Goal: Transaction & Acquisition: Obtain resource

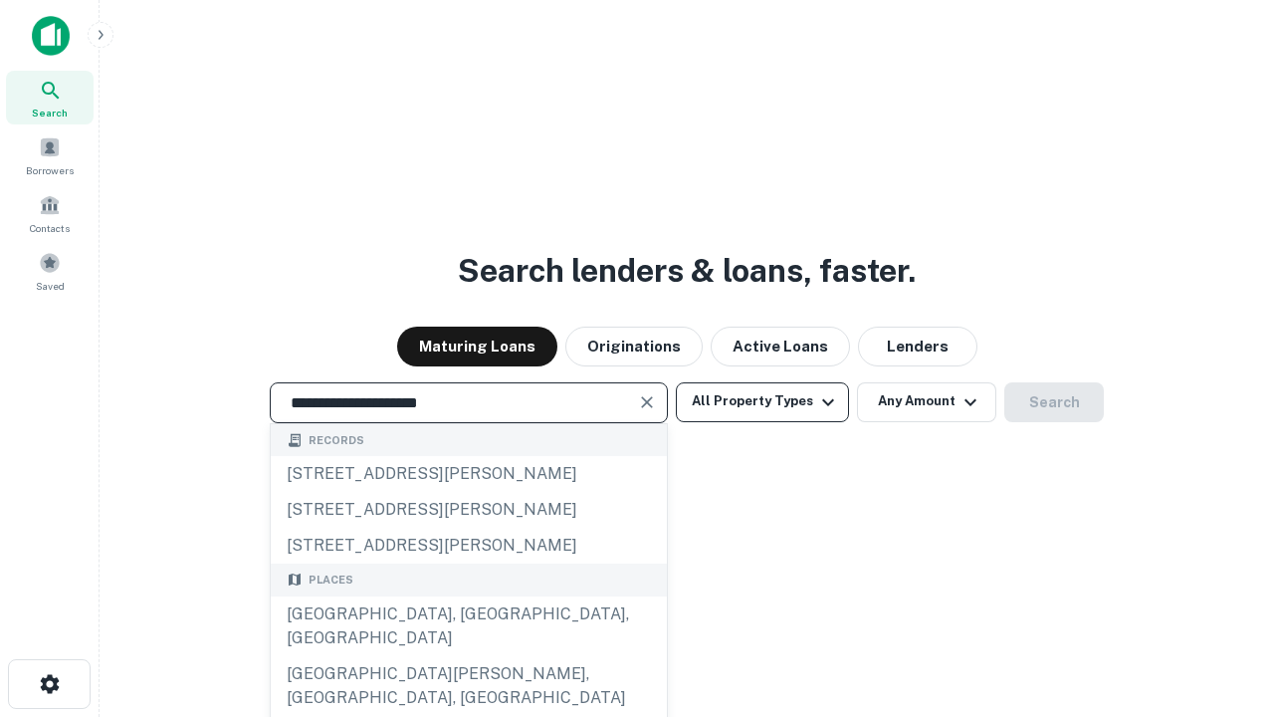
click at [468, 656] on div "[GEOGRAPHIC_DATA], [GEOGRAPHIC_DATA], [GEOGRAPHIC_DATA]" at bounding box center [469, 626] width 396 height 60
click at [762, 401] on button "All Property Types" at bounding box center [762, 402] width 173 height 40
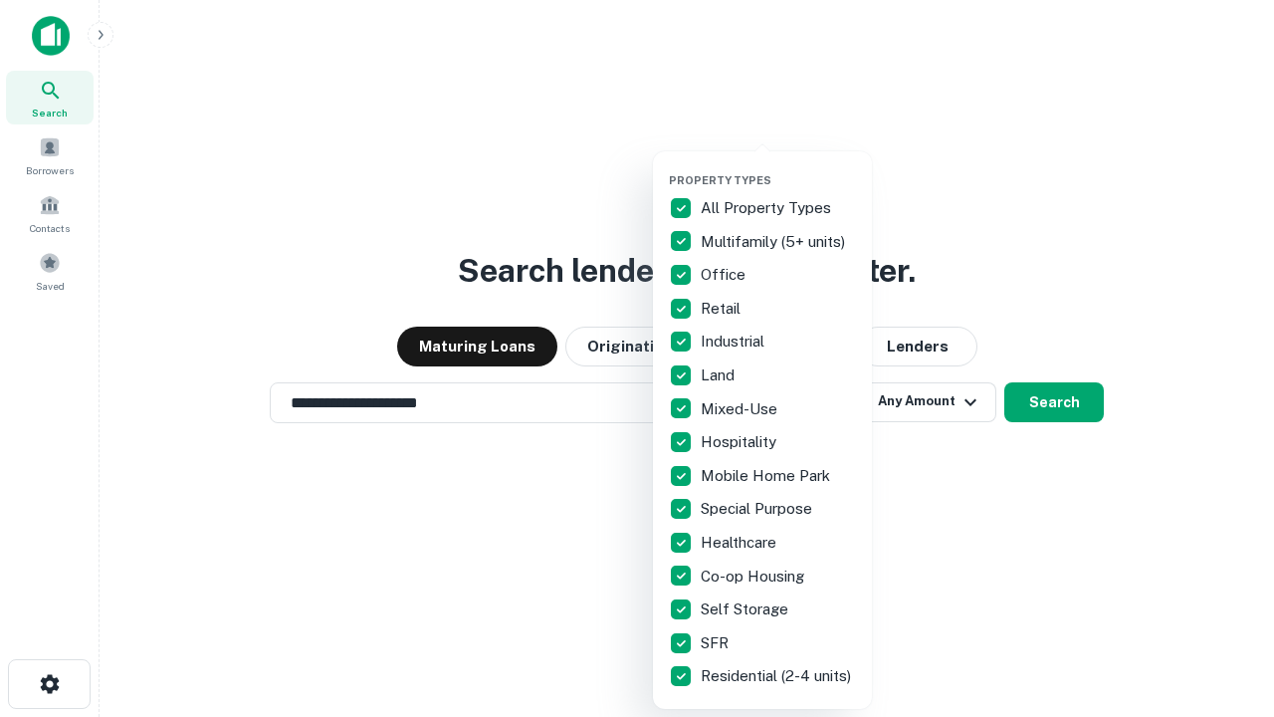
type input "**********"
click at [778, 167] on button "button" at bounding box center [778, 167] width 219 height 1
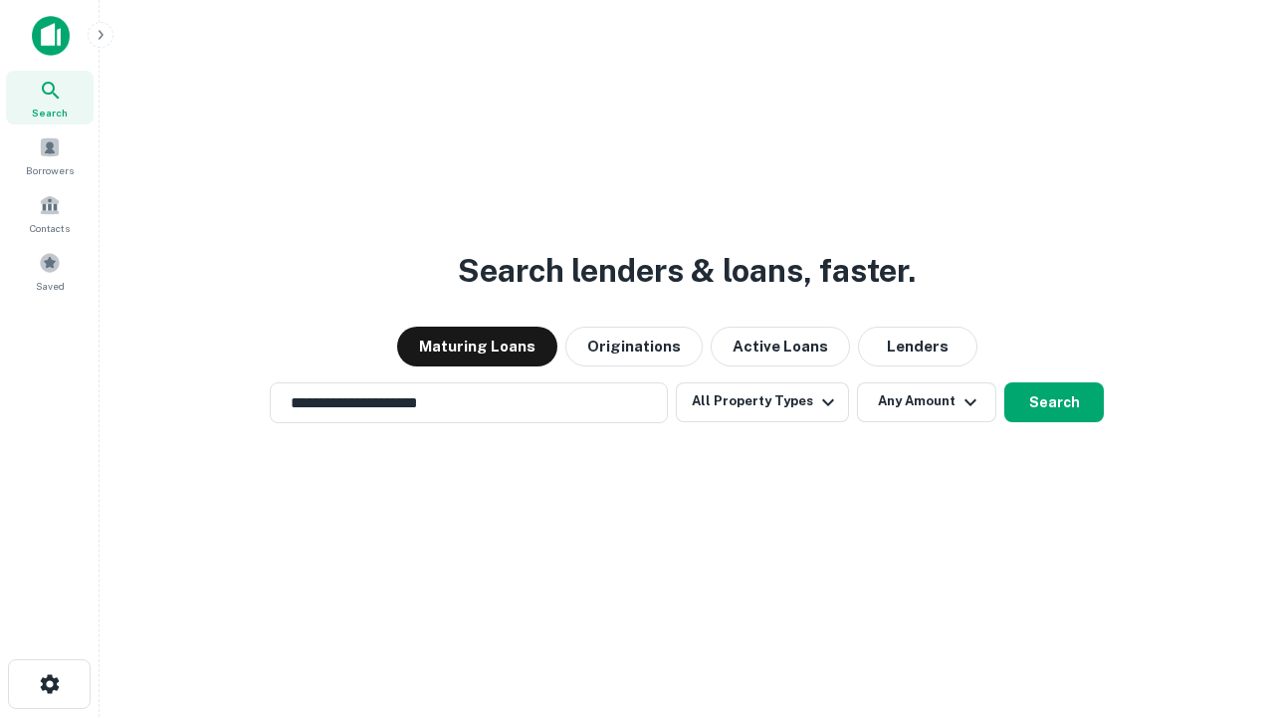
scroll to position [31, 0]
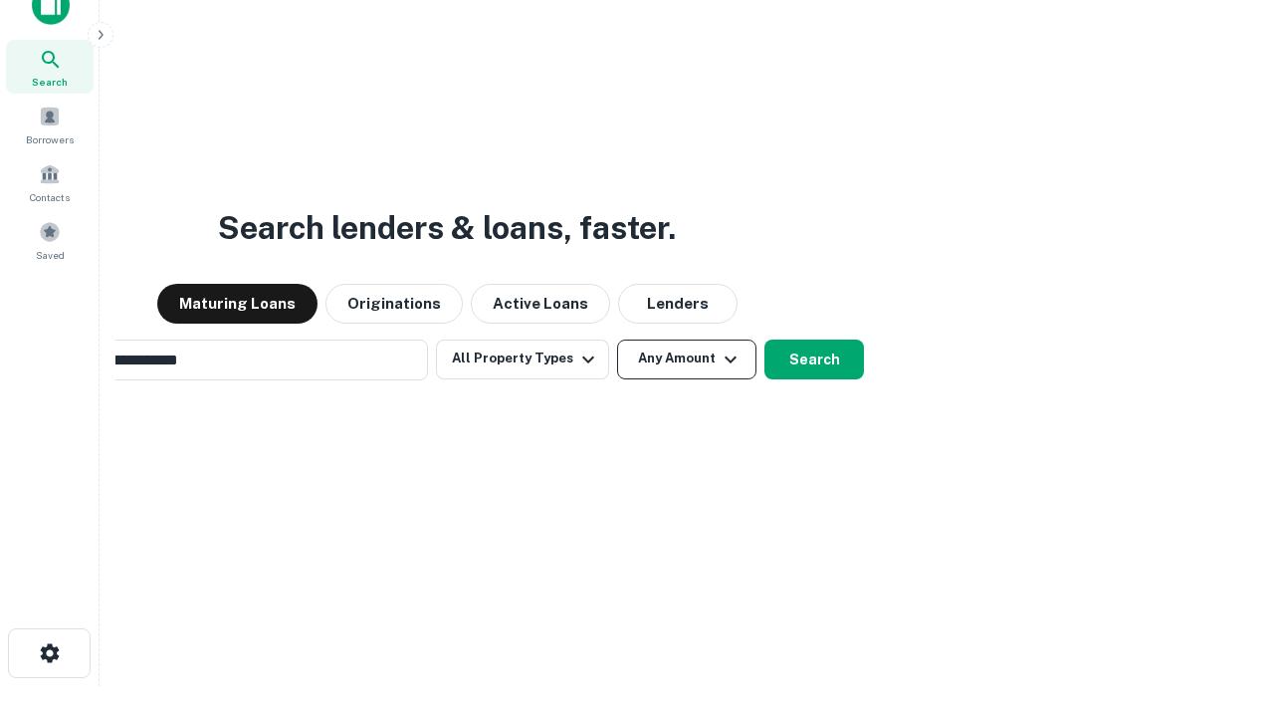
click at [617, 339] on button "Any Amount" at bounding box center [686, 359] width 139 height 40
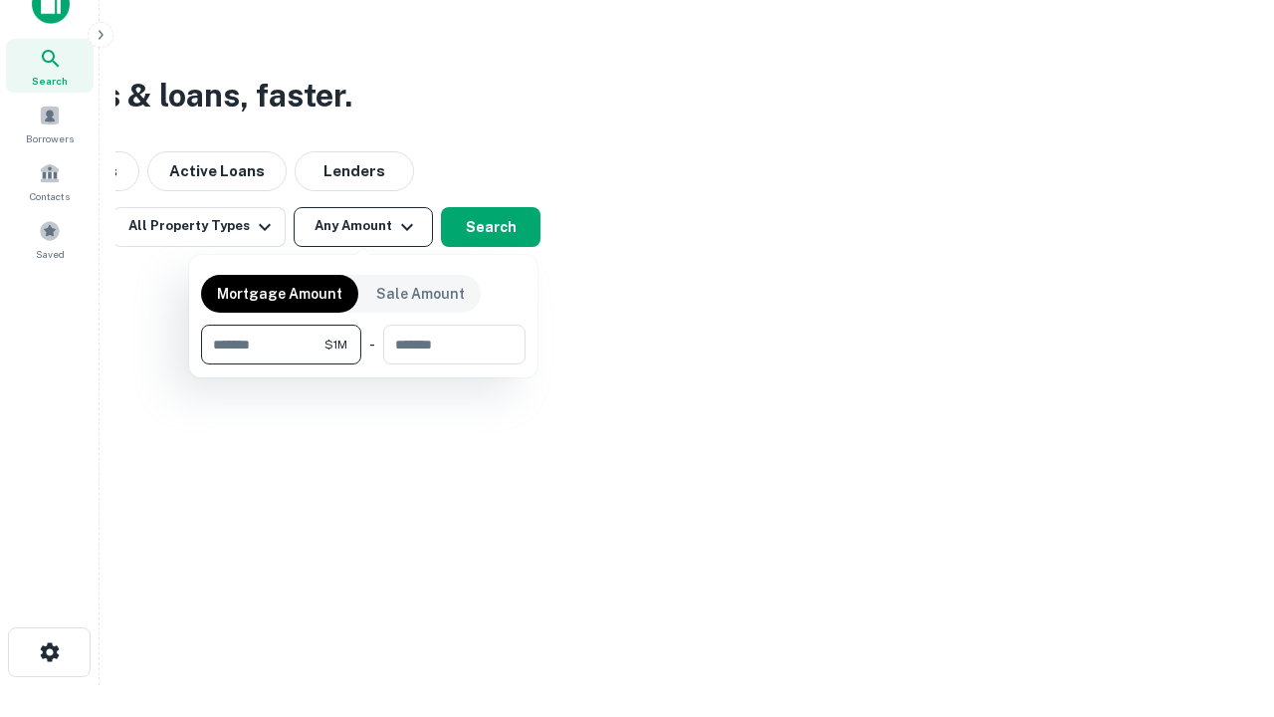
type input "*******"
click at [363, 364] on button "button" at bounding box center [363, 364] width 324 height 1
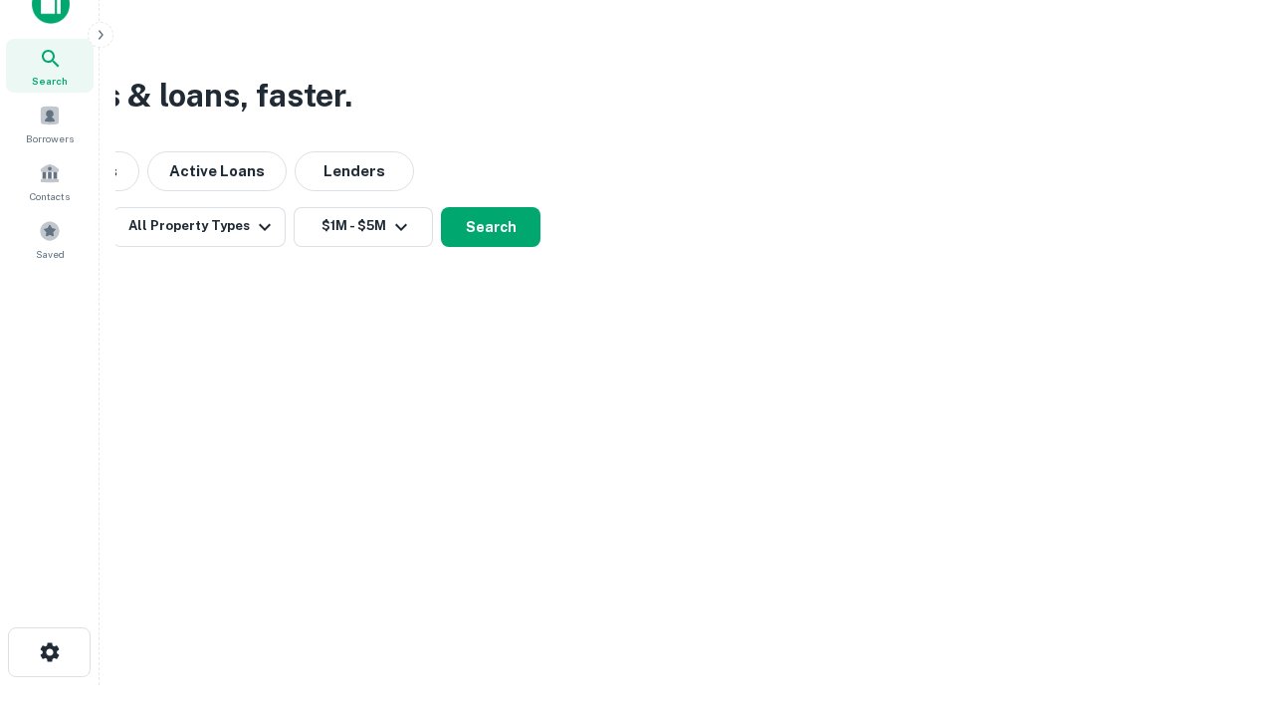
scroll to position [31, 0]
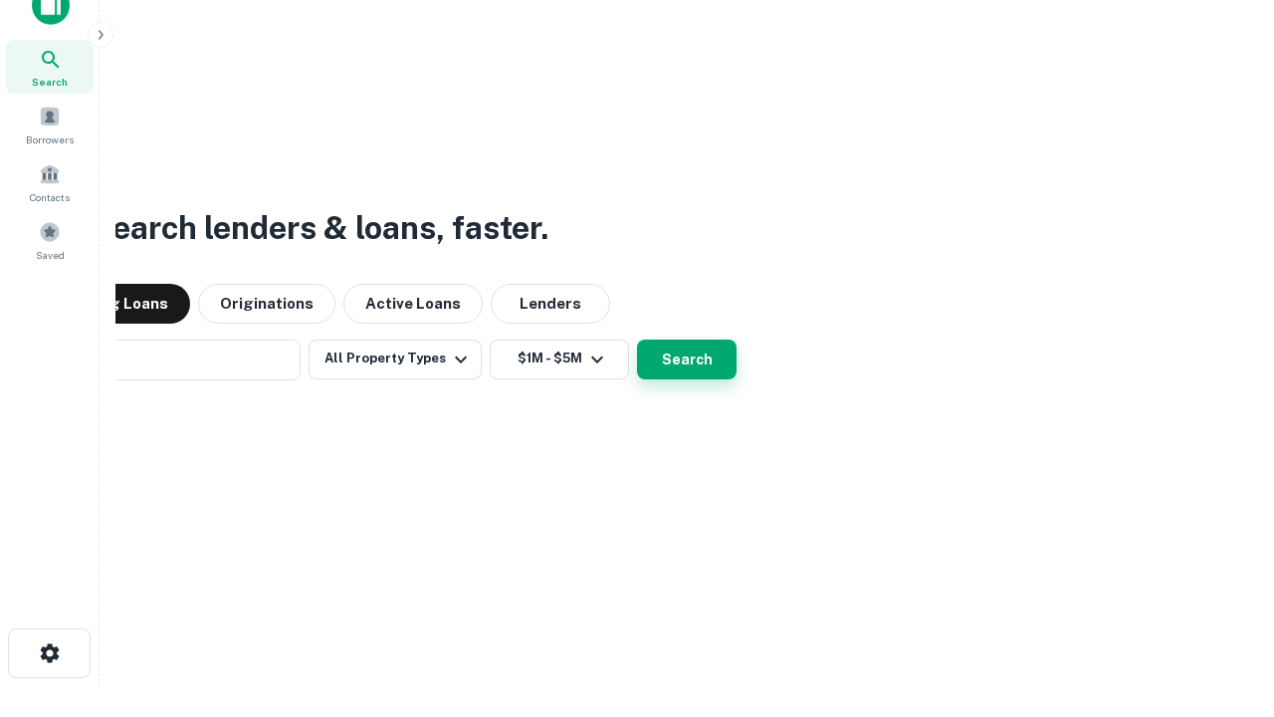
click at [637, 339] on button "Search" at bounding box center [687, 359] width 100 height 40
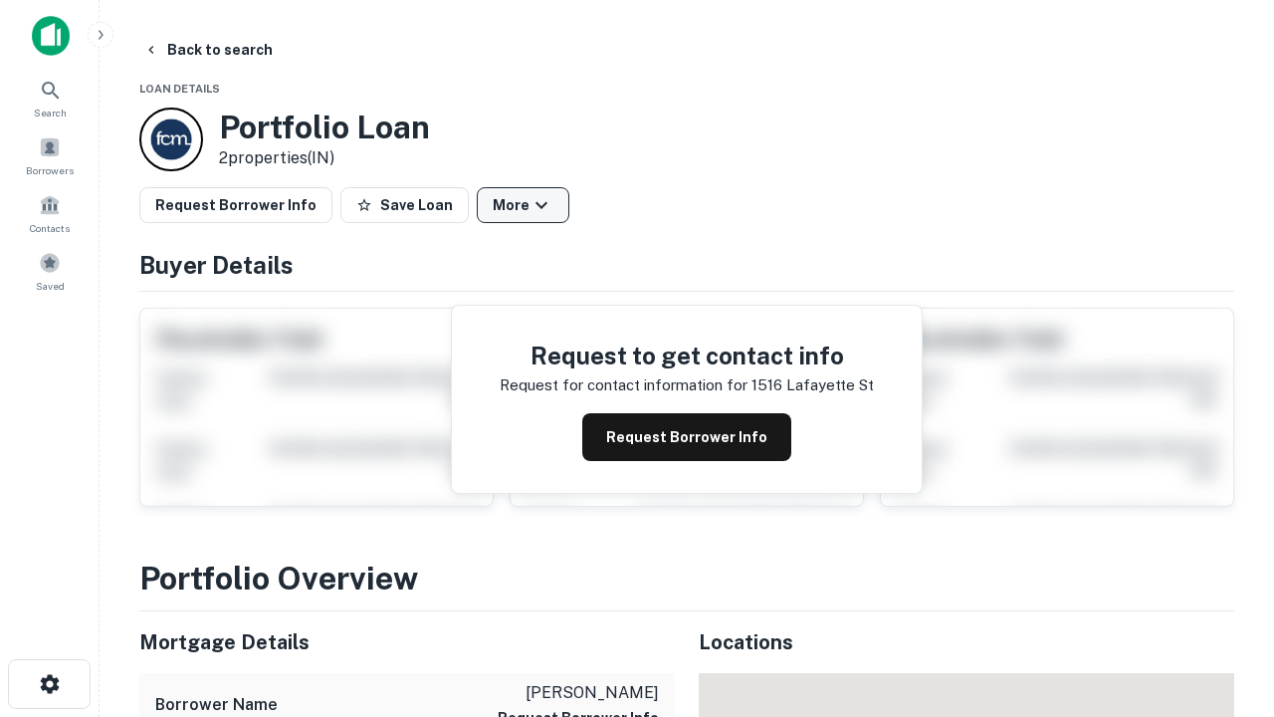
click at [523, 205] on button "More" at bounding box center [523, 205] width 93 height 36
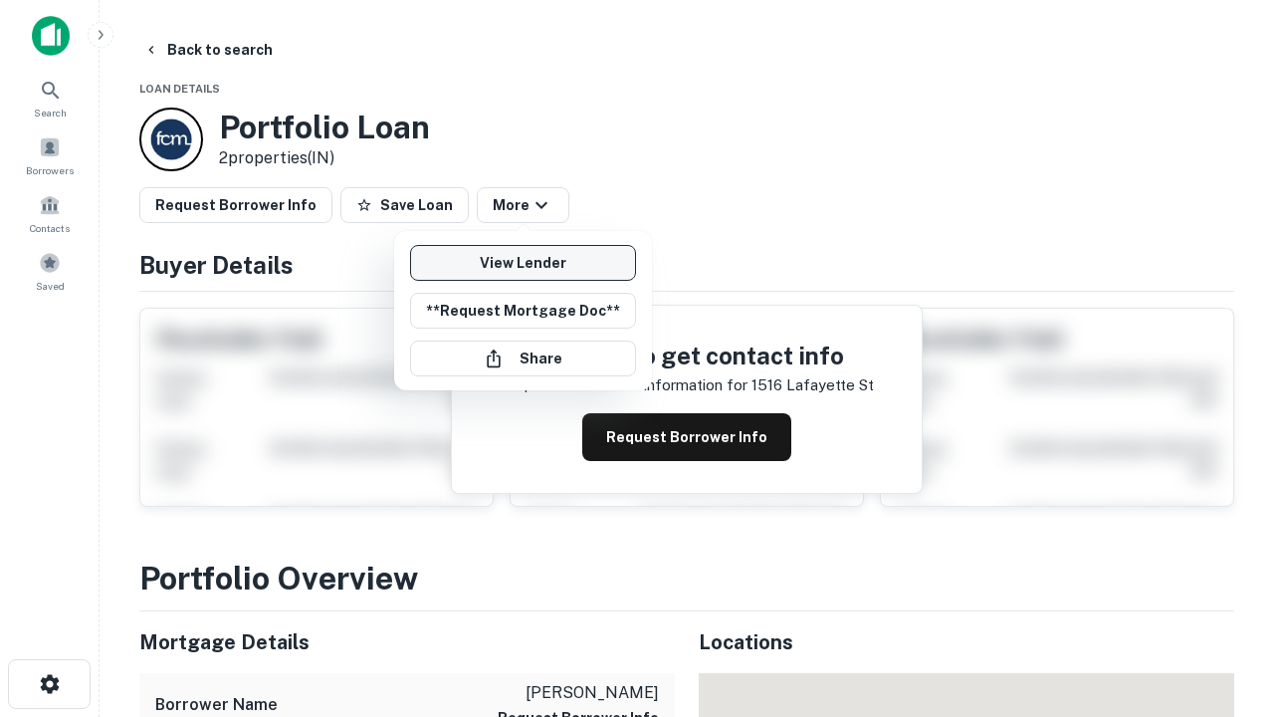
click at [523, 263] on link "View Lender" at bounding box center [523, 263] width 226 height 36
